Goal: Task Accomplishment & Management: Use online tool/utility

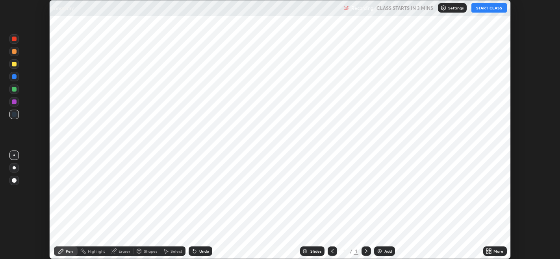
scroll to position [259, 559]
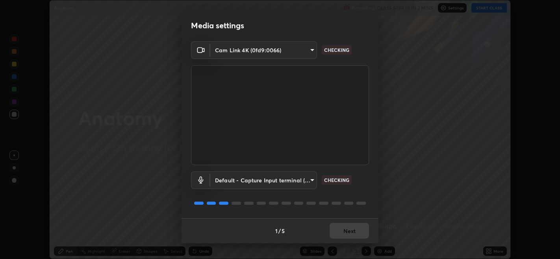
click at [289, 208] on div "Default - Capture Input terminal (Digital Array MIC) (2207:0019) default CHECKI…" at bounding box center [280, 191] width 178 height 52
click at [344, 228] on button "Next" at bounding box center [348, 231] width 39 height 16
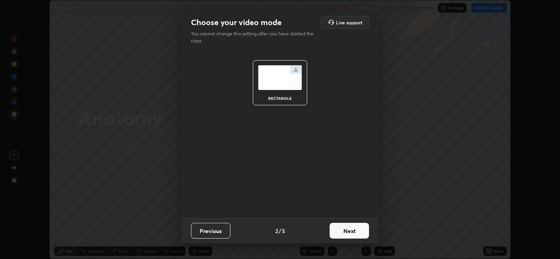
click at [350, 233] on button "Next" at bounding box center [348, 231] width 39 height 16
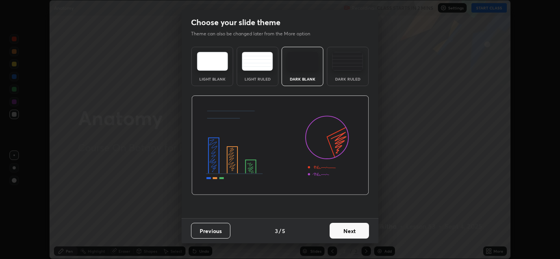
click at [357, 234] on button "Next" at bounding box center [348, 231] width 39 height 16
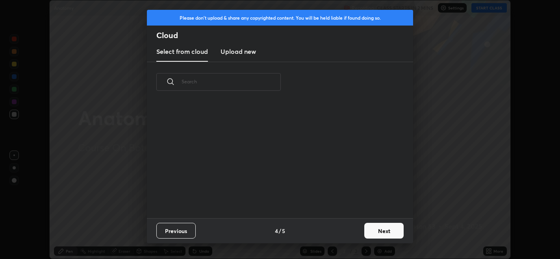
click at [369, 234] on button "Next" at bounding box center [383, 231] width 39 height 16
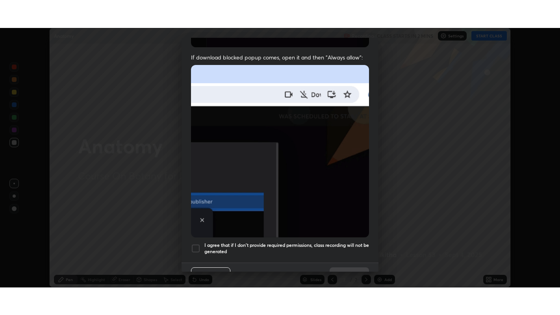
scroll to position [159, 0]
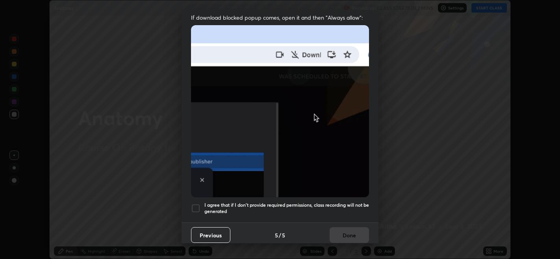
click at [195, 204] on div at bounding box center [195, 208] width 9 height 9
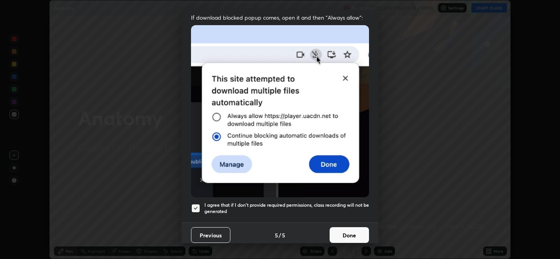
click at [338, 228] on button "Done" at bounding box center [348, 236] width 39 height 16
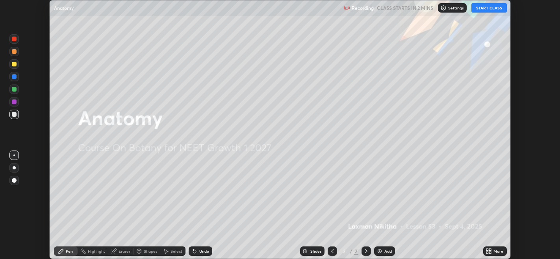
click at [476, 9] on button "START CLASS" at bounding box center [488, 7] width 35 height 9
click at [500, 250] on div "More" at bounding box center [498, 252] width 10 height 4
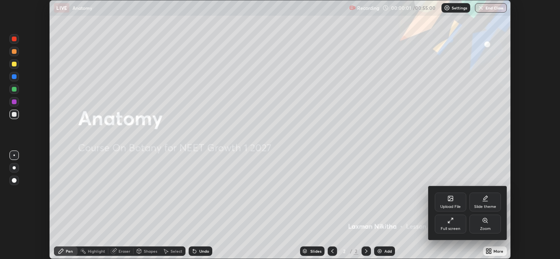
click at [456, 229] on div "Full screen" at bounding box center [450, 229] width 20 height 4
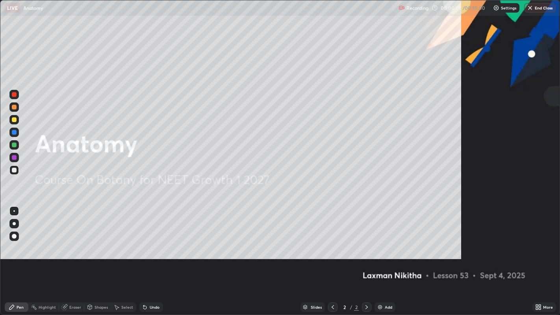
scroll to position [315, 560]
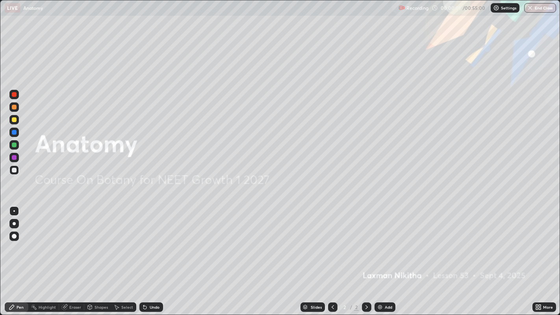
click at [392, 259] on div "Add" at bounding box center [384, 306] width 21 height 9
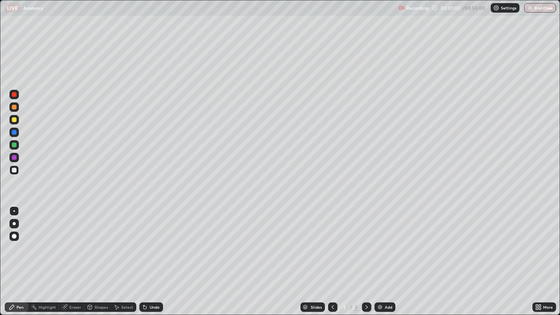
click at [156, 259] on div "Undo" at bounding box center [155, 307] width 10 height 4
click at [16, 134] on div at bounding box center [13, 132] width 9 height 9
click at [155, 259] on div "Undo" at bounding box center [151, 306] width 24 height 9
click at [15, 120] on div at bounding box center [14, 119] width 5 height 5
click at [15, 146] on div at bounding box center [14, 144] width 5 height 5
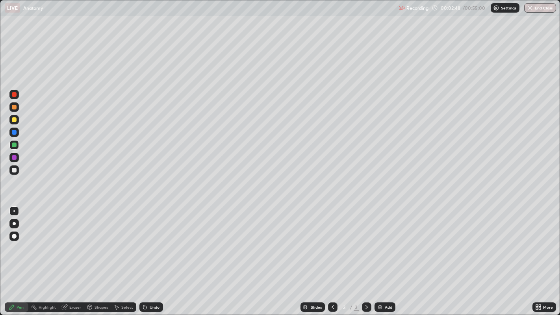
click at [15, 170] on div at bounding box center [14, 170] width 5 height 5
click at [154, 259] on div "Undo" at bounding box center [155, 307] width 10 height 4
click at [14, 170] on div at bounding box center [14, 170] width 5 height 5
click at [150, 259] on div "Undo" at bounding box center [155, 307] width 10 height 4
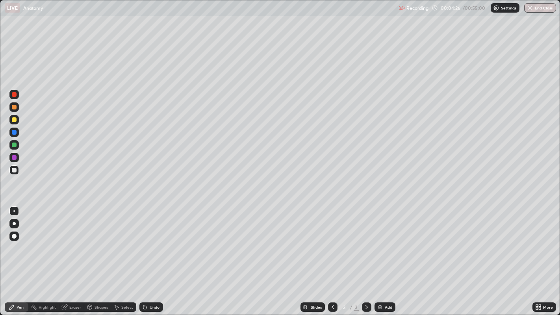
click at [152, 259] on div "Undo" at bounding box center [155, 307] width 10 height 4
click at [156, 259] on div "Undo" at bounding box center [155, 307] width 10 height 4
click at [15, 144] on div at bounding box center [14, 144] width 5 height 5
click at [13, 133] on div at bounding box center [14, 132] width 5 height 5
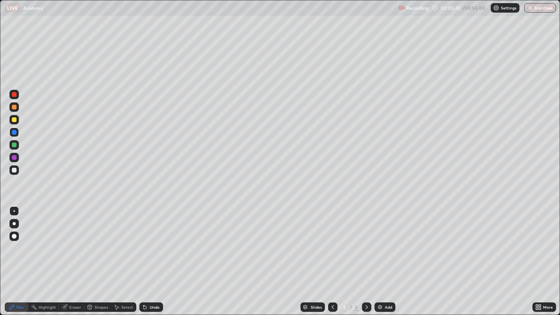
click at [14, 120] on div at bounding box center [14, 119] width 5 height 5
click at [18, 172] on div at bounding box center [13, 169] width 9 height 9
click at [549, 259] on div "More" at bounding box center [548, 307] width 10 height 4
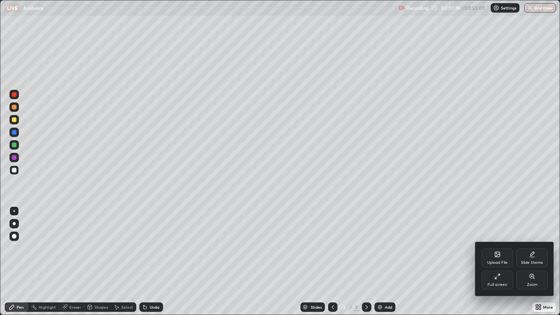
click at [533, 259] on div "Zoom" at bounding box center [532, 285] width 11 height 4
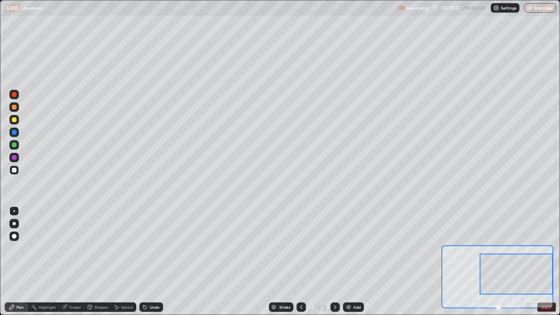
click at [539, 259] on button "EXIT" at bounding box center [546, 306] width 19 height 9
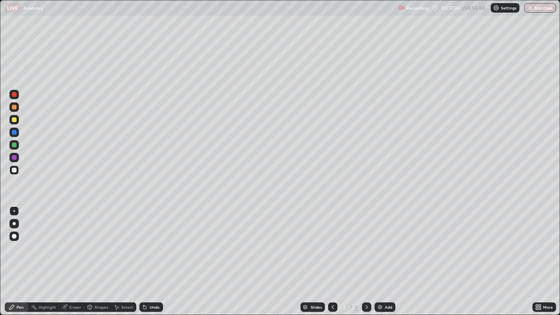
click at [14, 158] on div at bounding box center [14, 157] width 5 height 5
click at [15, 122] on div at bounding box center [13, 119] width 9 height 9
click at [16, 159] on div at bounding box center [13, 157] width 9 height 9
click at [18, 124] on div at bounding box center [13, 119] width 9 height 13
click at [157, 259] on div "Undo" at bounding box center [155, 307] width 10 height 4
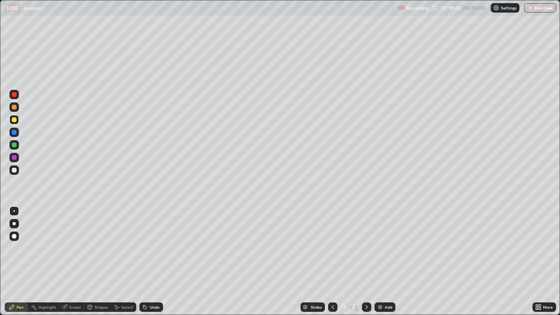
click at [14, 158] on div at bounding box center [14, 157] width 5 height 5
click at [155, 259] on div "Undo" at bounding box center [155, 307] width 10 height 4
click at [157, 259] on div "Undo" at bounding box center [155, 307] width 10 height 4
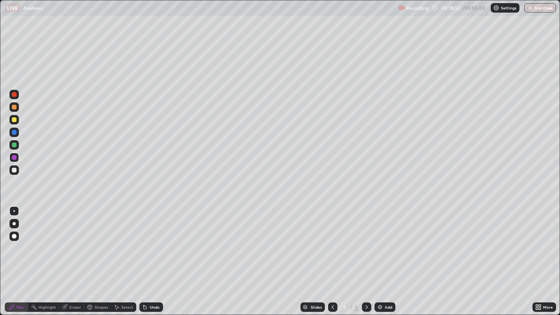
click at [158, 259] on div "Undo" at bounding box center [155, 307] width 10 height 4
click at [157, 259] on div "Undo" at bounding box center [155, 307] width 10 height 4
click at [156, 259] on div "Undo" at bounding box center [155, 307] width 10 height 4
click at [155, 259] on div "Undo" at bounding box center [155, 307] width 10 height 4
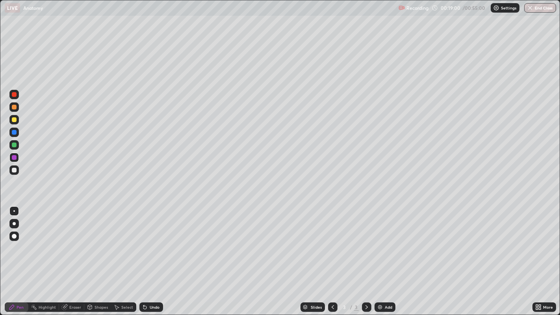
click at [155, 259] on div "Undo" at bounding box center [155, 307] width 10 height 4
click at [156, 259] on div "Undo" at bounding box center [155, 307] width 10 height 4
click at [14, 120] on div at bounding box center [14, 119] width 5 height 5
click at [16, 158] on div at bounding box center [14, 157] width 5 height 5
click at [18, 123] on div at bounding box center [13, 119] width 9 height 9
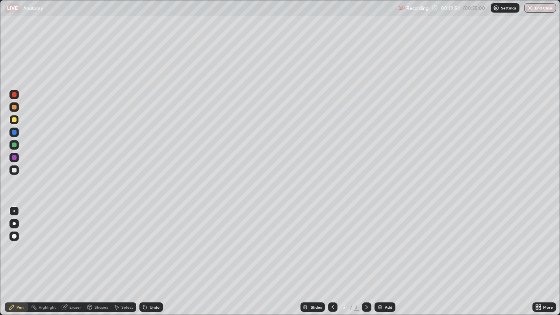
click at [14, 158] on div at bounding box center [14, 157] width 5 height 5
click at [16, 171] on div at bounding box center [14, 170] width 5 height 5
click at [16, 120] on div at bounding box center [14, 119] width 5 height 5
click at [153, 259] on div "Undo" at bounding box center [155, 307] width 10 height 4
click at [14, 157] on div at bounding box center [14, 157] width 5 height 5
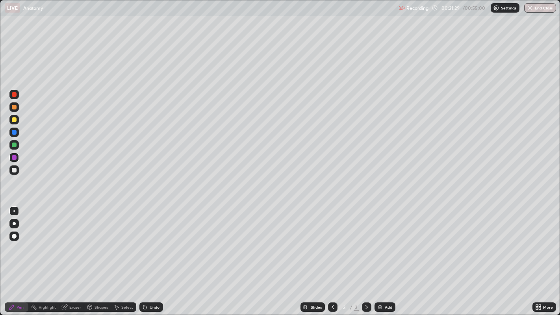
click at [381, 259] on img at bounding box center [380, 307] width 6 height 6
click at [18, 120] on div at bounding box center [13, 119] width 9 height 9
click at [14, 158] on div at bounding box center [14, 157] width 5 height 5
click at [14, 120] on div at bounding box center [14, 119] width 5 height 5
click at [328, 259] on div at bounding box center [332, 306] width 9 height 9
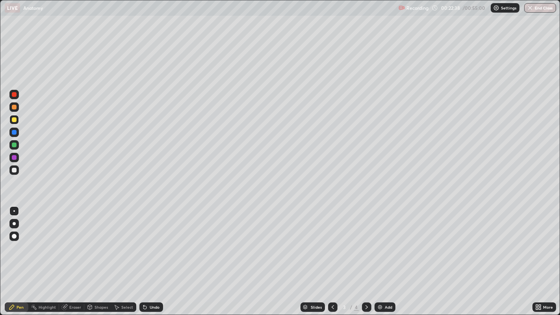
click at [14, 158] on div at bounding box center [14, 157] width 5 height 5
click at [13, 123] on div at bounding box center [13, 119] width 9 height 9
click at [15, 161] on div at bounding box center [13, 157] width 9 height 9
click at [15, 122] on div at bounding box center [14, 119] width 5 height 5
click at [15, 159] on div at bounding box center [13, 157] width 9 height 9
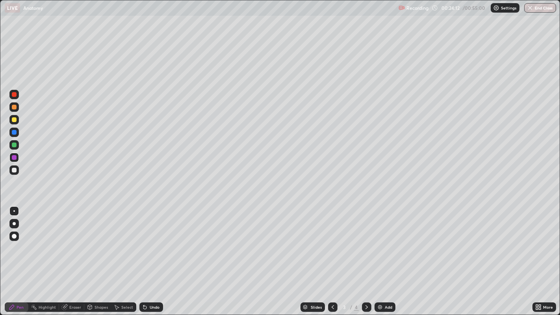
click at [14, 120] on div at bounding box center [14, 119] width 5 height 5
click at [366, 259] on icon at bounding box center [366, 307] width 6 height 6
click at [325, 259] on div "Slides 4 / 4 Add" at bounding box center [347, 307] width 369 height 16
click at [332, 259] on icon at bounding box center [332, 307] width 6 height 6
click at [365, 259] on icon at bounding box center [366, 307] width 6 height 6
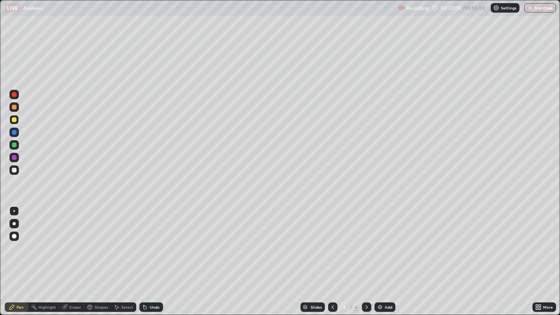
click at [15, 157] on div at bounding box center [14, 157] width 5 height 5
click at [18, 123] on div at bounding box center [13, 119] width 9 height 13
click at [333, 259] on icon at bounding box center [332, 307] width 6 height 6
click at [366, 259] on icon at bounding box center [366, 307] width 2 height 4
click at [387, 259] on div "Add" at bounding box center [388, 307] width 7 height 4
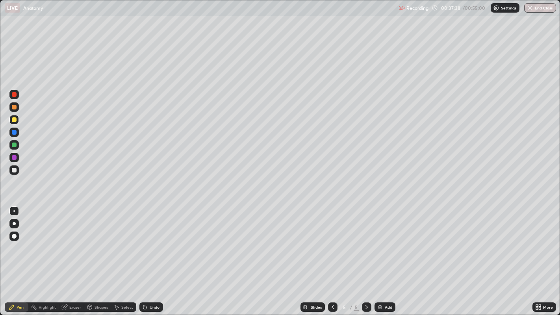
click at [18, 174] on div at bounding box center [13, 170] width 9 height 13
click at [14, 145] on div at bounding box center [14, 144] width 5 height 5
click at [13, 161] on div at bounding box center [13, 157] width 9 height 9
click at [14, 170] on div at bounding box center [14, 170] width 5 height 5
click at [15, 124] on div at bounding box center [13, 119] width 9 height 9
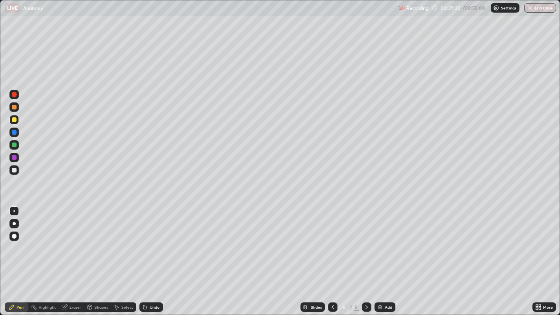
click at [157, 259] on div "Undo" at bounding box center [155, 307] width 10 height 4
click at [14, 170] on div at bounding box center [14, 170] width 5 height 5
click at [15, 121] on div at bounding box center [14, 119] width 5 height 5
click at [14, 170] on div at bounding box center [14, 170] width 5 height 5
click at [18, 119] on div at bounding box center [13, 119] width 9 height 9
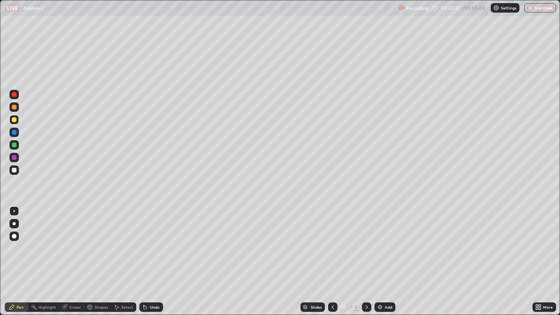
click at [387, 259] on div "Add" at bounding box center [388, 307] width 7 height 4
click at [16, 172] on div at bounding box center [13, 169] width 9 height 9
click at [328, 259] on div at bounding box center [332, 306] width 9 height 9
click at [365, 259] on icon at bounding box center [366, 307] width 6 height 6
click at [14, 120] on div at bounding box center [14, 119] width 5 height 5
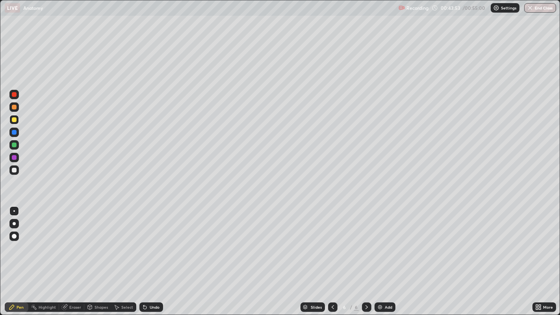
click at [154, 259] on div "Undo" at bounding box center [155, 307] width 10 height 4
click at [157, 259] on div "Undo" at bounding box center [155, 307] width 10 height 4
click at [156, 259] on div "Undo" at bounding box center [155, 307] width 10 height 4
click at [155, 259] on div "Undo" at bounding box center [155, 307] width 10 height 4
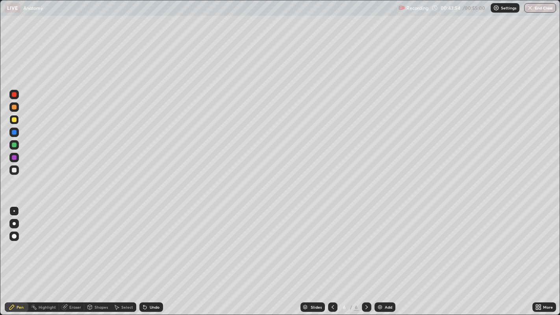
click at [154, 259] on div "Undo" at bounding box center [155, 307] width 10 height 4
click at [14, 170] on div at bounding box center [14, 170] width 5 height 5
click at [16, 122] on div at bounding box center [13, 119] width 9 height 9
click at [15, 144] on div at bounding box center [14, 144] width 5 height 5
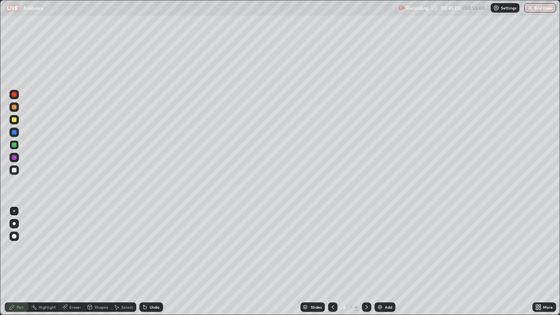
click at [15, 133] on div at bounding box center [14, 132] width 5 height 5
click at [14, 145] on div at bounding box center [14, 144] width 5 height 5
click at [14, 132] on div at bounding box center [14, 132] width 5 height 5
click at [331, 259] on icon at bounding box center [332, 307] width 6 height 6
click at [365, 259] on icon at bounding box center [366, 307] width 6 height 6
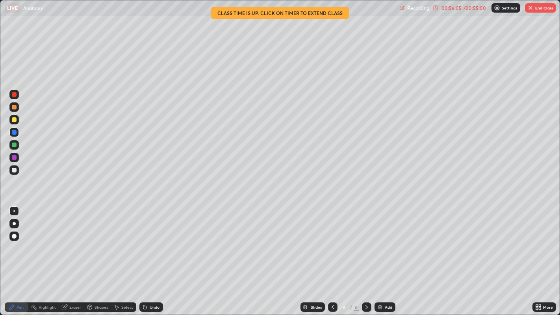
click at [542, 9] on button "End Class" at bounding box center [540, 7] width 31 height 9
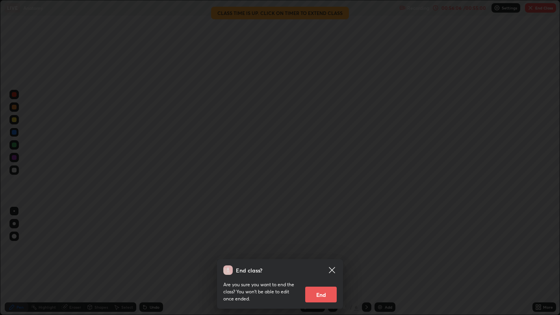
click at [324, 259] on button "End" at bounding box center [320, 295] width 31 height 16
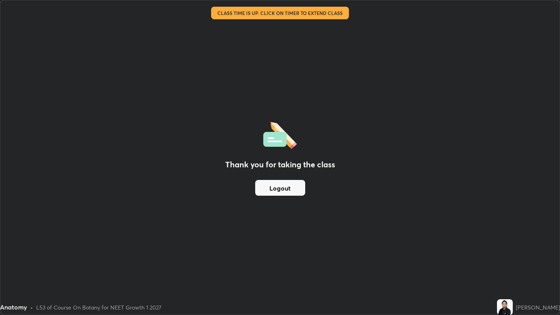
click at [285, 192] on button "Logout" at bounding box center [280, 188] width 50 height 16
